Goal: Transaction & Acquisition: Purchase product/service

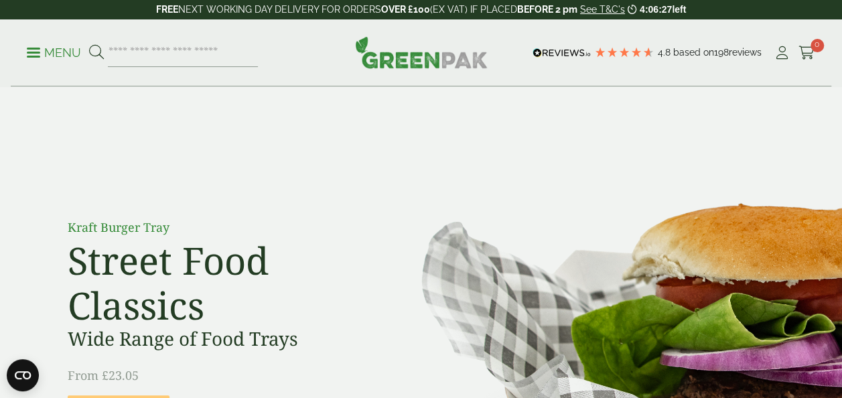
click at [38, 52] on span at bounding box center [33, 53] width 13 height 2
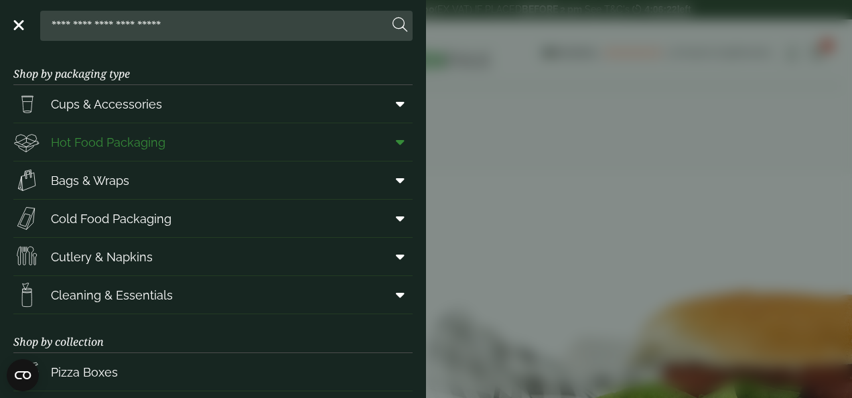
click at [396, 139] on icon at bounding box center [400, 141] width 9 height 13
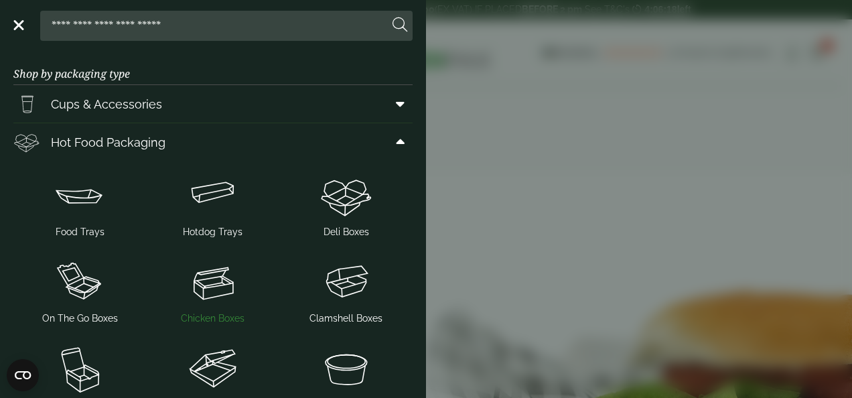
click at [202, 297] on img at bounding box center [213, 282] width 123 height 54
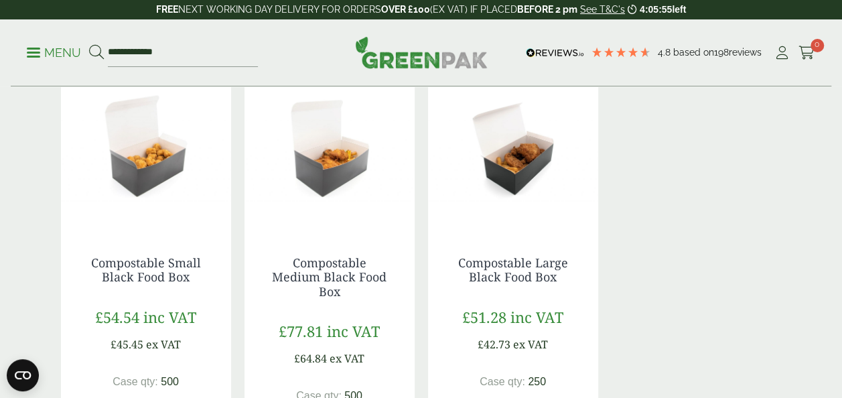
scroll to position [1183, 0]
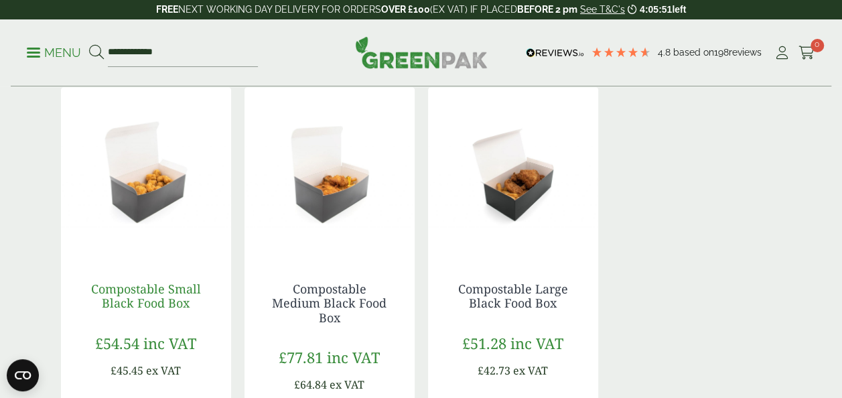
click at [137, 304] on link "Compostable Small Black Food Box" at bounding box center [146, 295] width 110 height 31
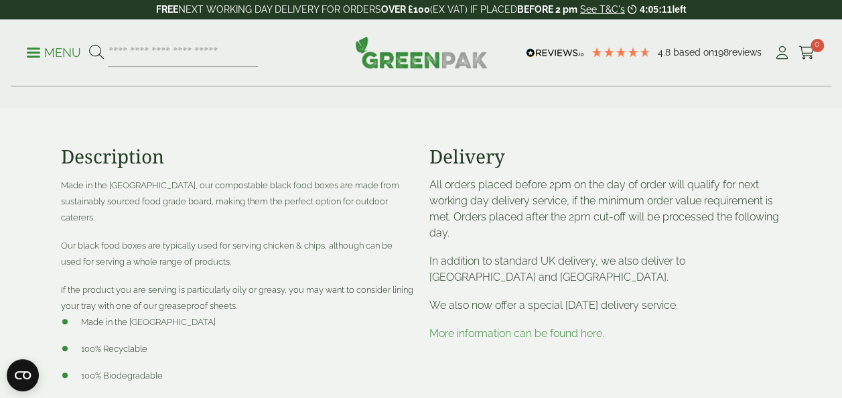
scroll to position [413, 0]
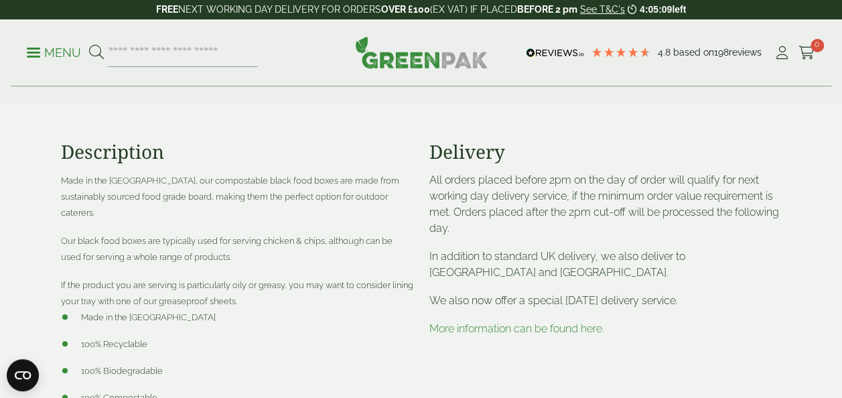
click at [499, 324] on link "More information can be found here." at bounding box center [517, 328] width 175 height 13
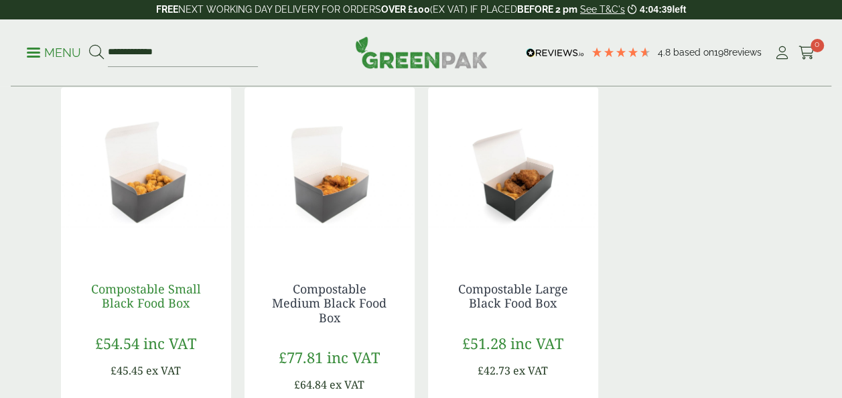
click at [150, 287] on link "Compostable Small Black Food Box" at bounding box center [146, 295] width 110 height 31
drag, startPoint x: 150, startPoint y: 287, endPoint x: 712, endPoint y: 127, distance: 584.5
click at [150, 287] on link "Compostable Small Black Food Box" at bounding box center [146, 295] width 110 height 31
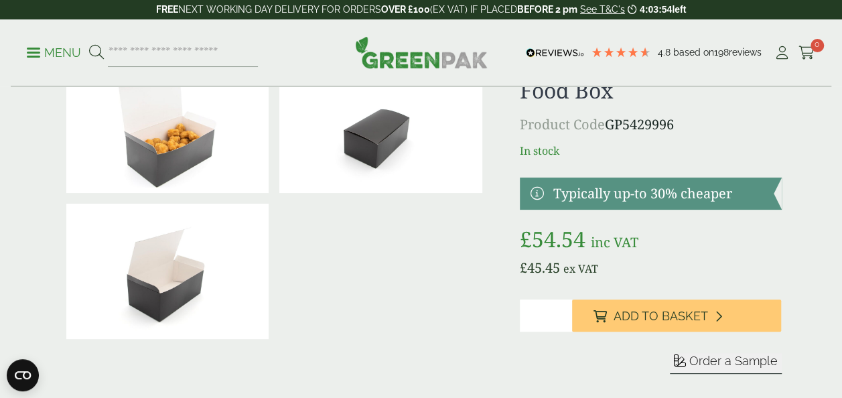
scroll to position [80, 0]
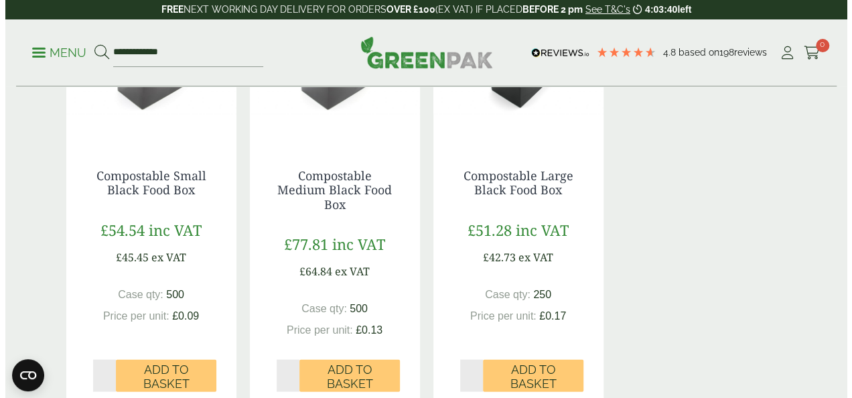
scroll to position [1304, 0]
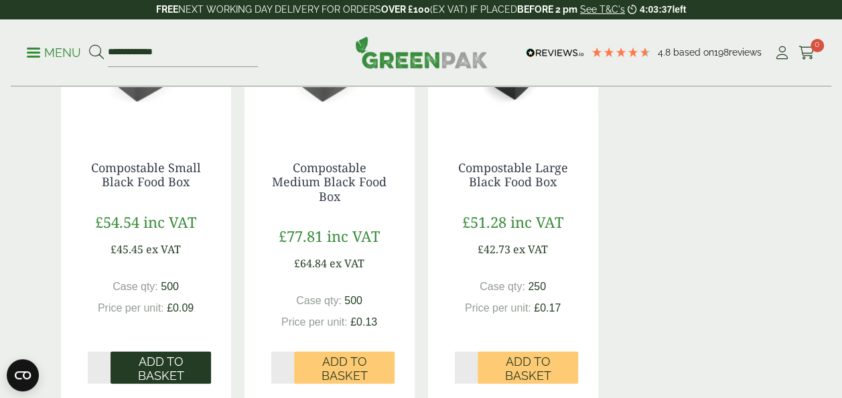
click at [170, 366] on span "Add to Basket" at bounding box center [161, 368] width 82 height 29
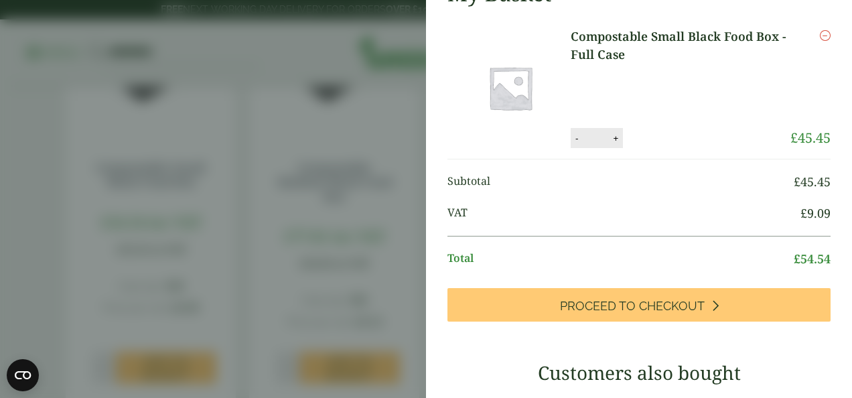
scroll to position [0, 0]
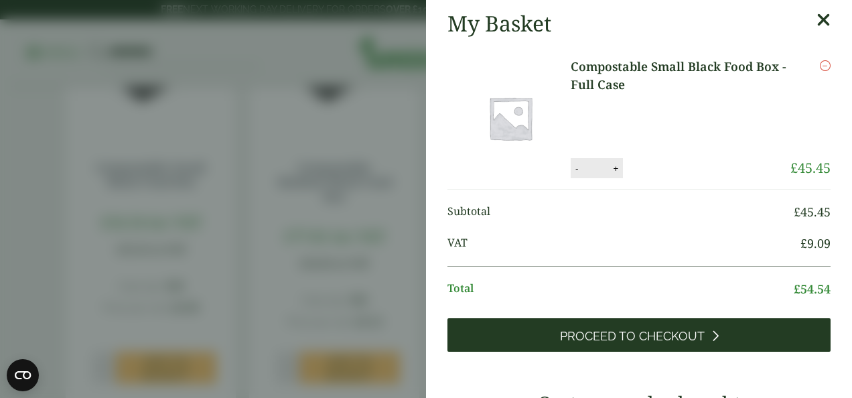
click at [669, 336] on span "Proceed to Checkout" at bounding box center [632, 336] width 145 height 15
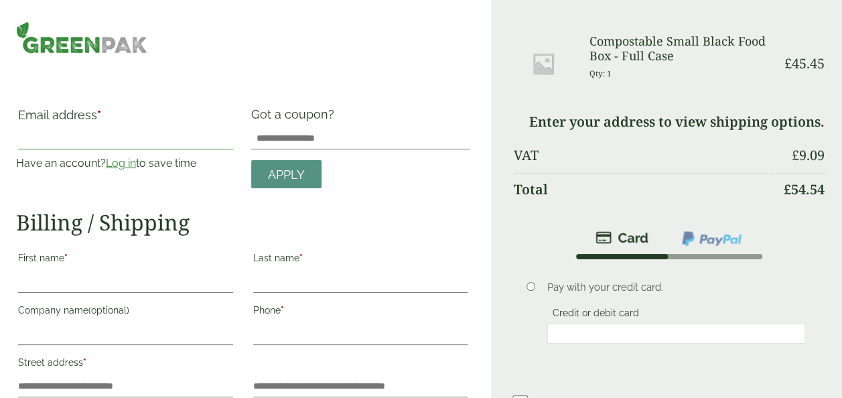
click at [39, 139] on input "Email address *" at bounding box center [125, 138] width 215 height 21
type input "*"
click at [27, 139] on input "Email address *" at bounding box center [125, 138] width 215 height 21
type input "**********"
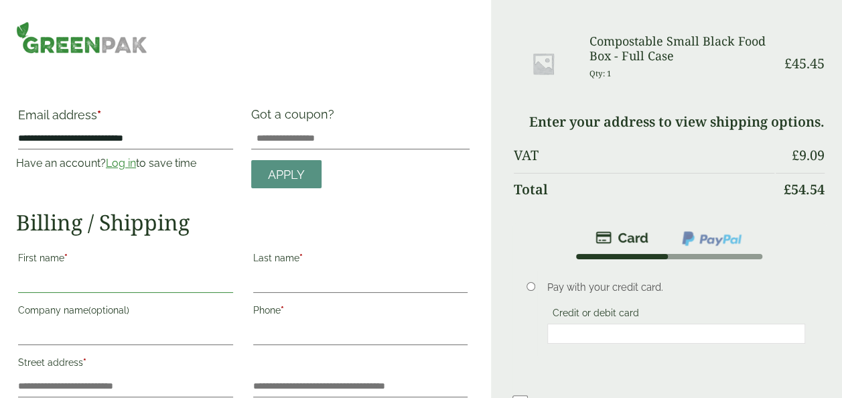
type input "**********"
type input "******"
type input "**********"
type input "*"
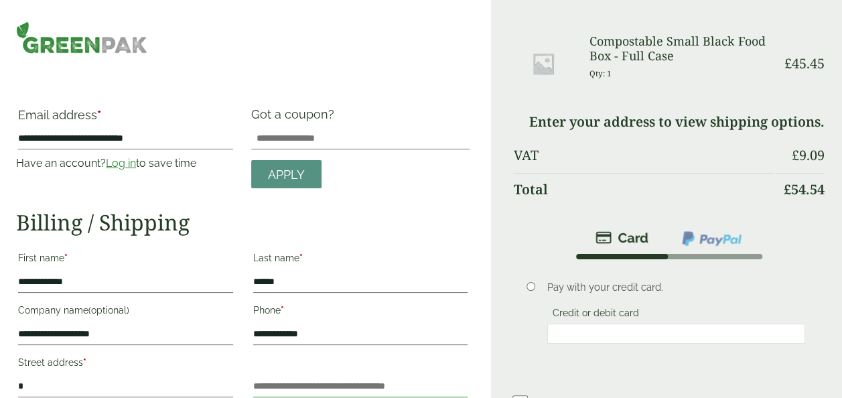
type input "**********"
type input "*******"
type input "********"
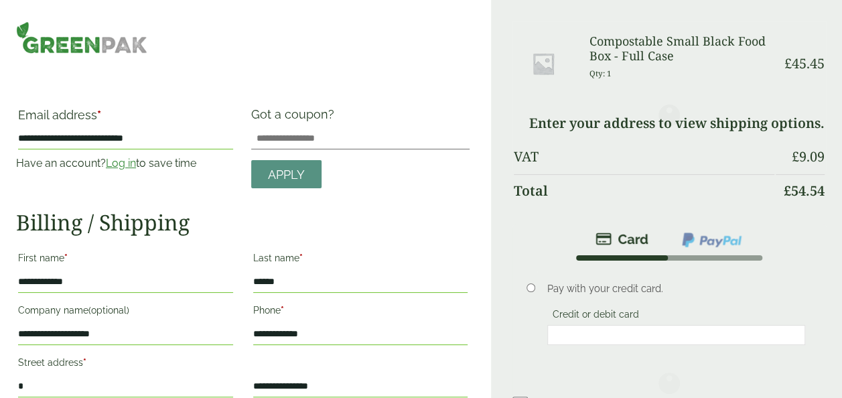
scroll to position [295, 0]
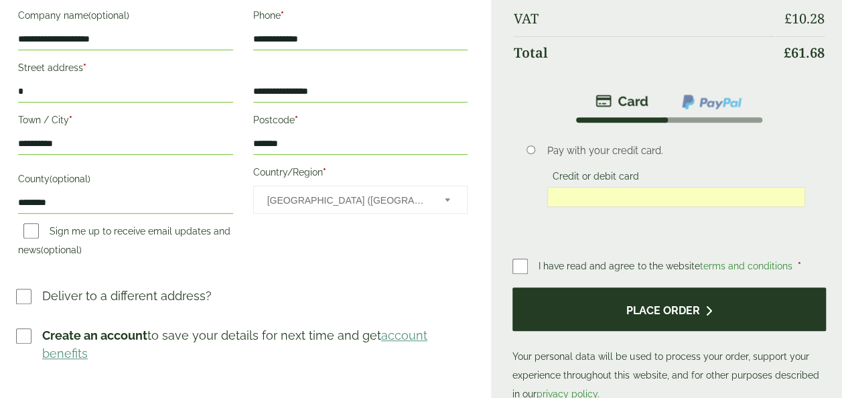
click at [627, 315] on button "Place order" at bounding box center [670, 309] width 314 height 44
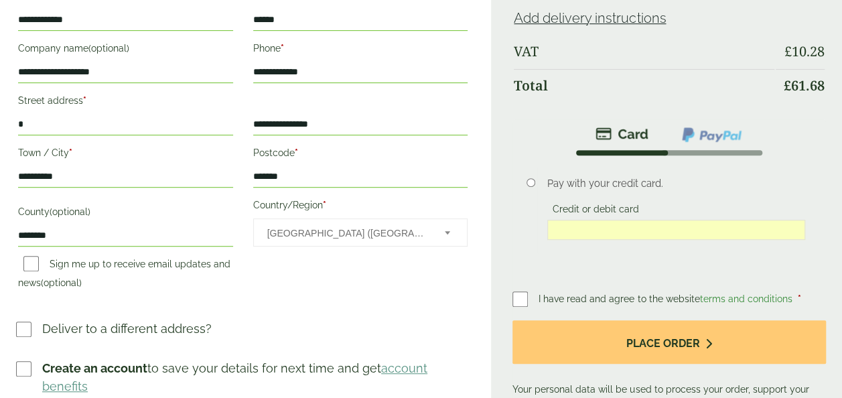
scroll to position [328, 0]
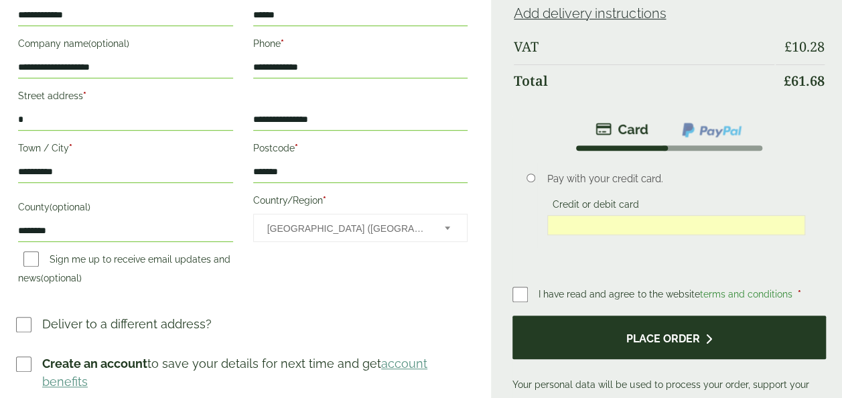
click at [649, 339] on button "Place order" at bounding box center [670, 338] width 314 height 44
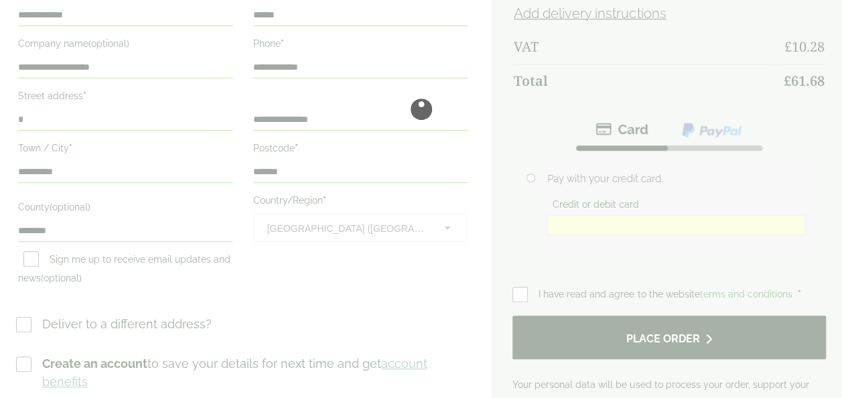
scroll to position [0, 0]
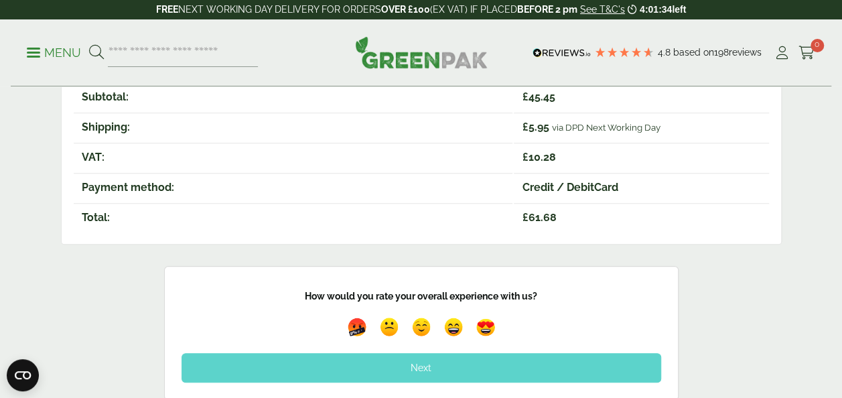
scroll to position [332, 0]
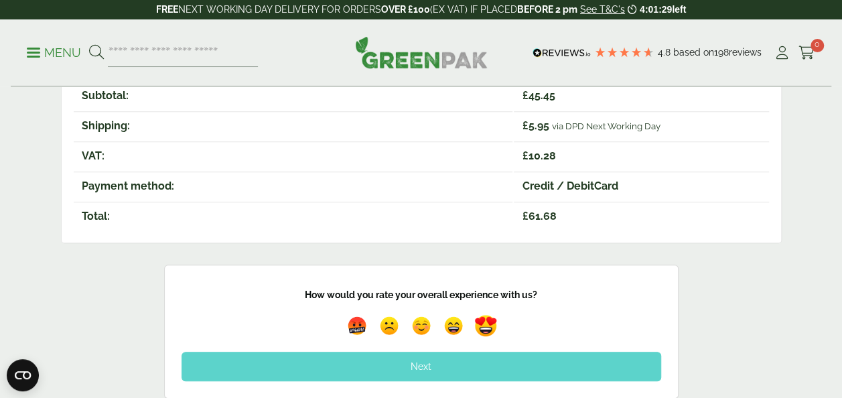
click at [490, 324] on img at bounding box center [485, 325] width 31 height 31
click at [396, 363] on div "Next" at bounding box center [422, 366] width 480 height 29
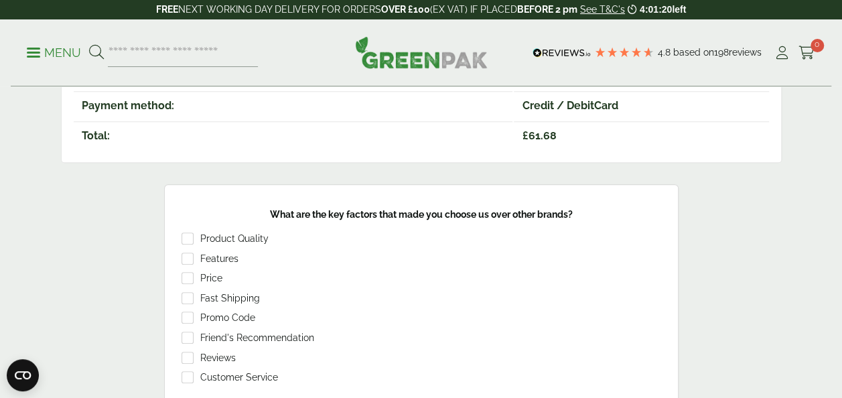
scroll to position [440, 0]
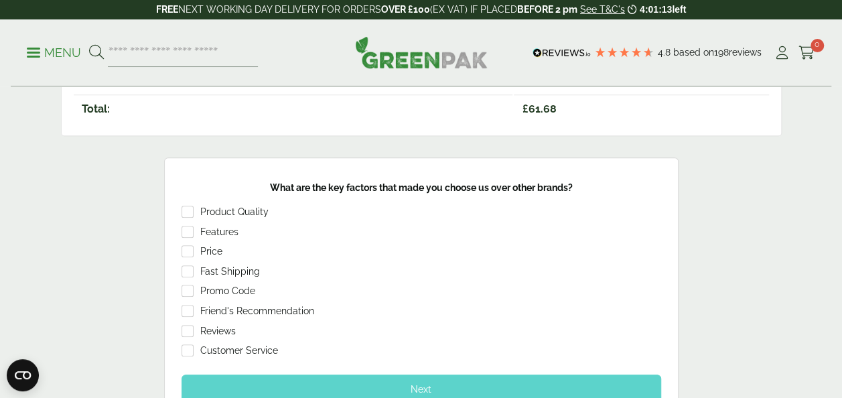
click at [417, 388] on div "Next" at bounding box center [422, 389] width 480 height 29
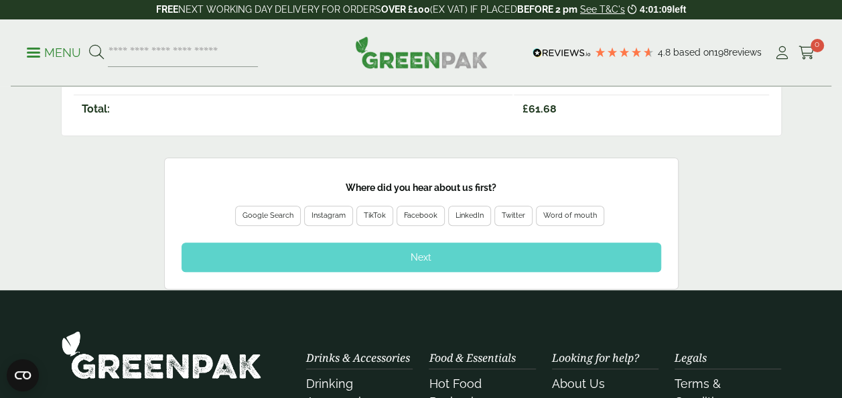
click at [275, 214] on div "Google Search" at bounding box center [268, 216] width 51 height 12
click at [423, 255] on div "Next" at bounding box center [422, 257] width 480 height 29
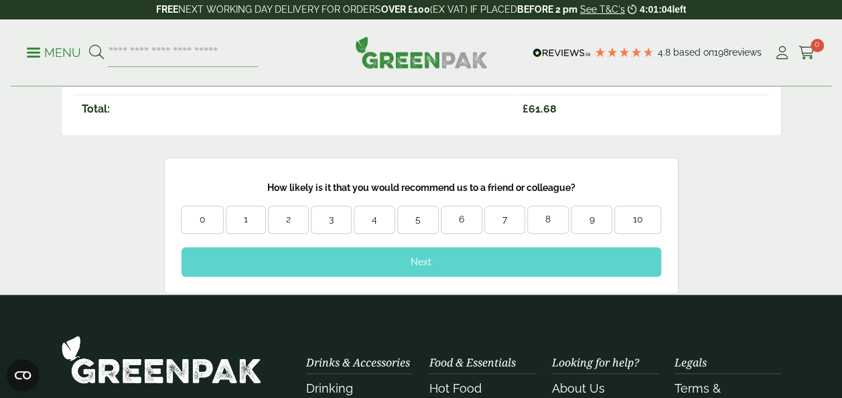
click at [655, 216] on div "10" at bounding box center [637, 219] width 45 height 13
click at [451, 252] on div "Next" at bounding box center [422, 261] width 480 height 29
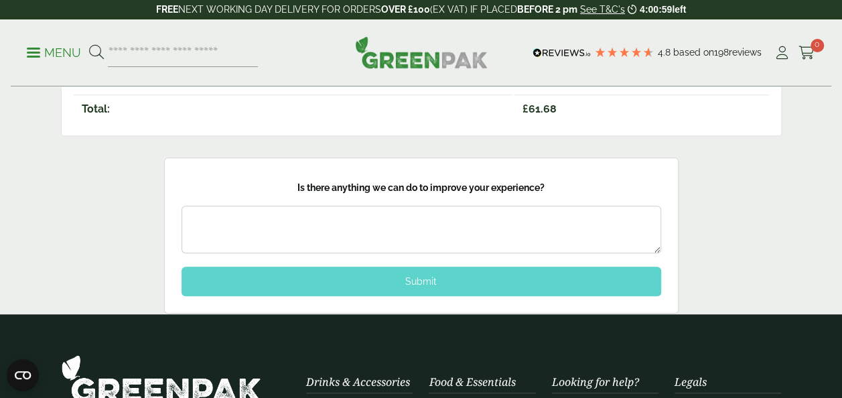
click at [419, 277] on div "Submit" at bounding box center [422, 281] width 480 height 29
